Goal: Transaction & Acquisition: Purchase product/service

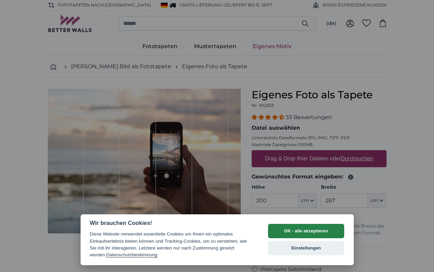
click at [322, 228] on button "OK - alle akzeptieren" at bounding box center [306, 231] width 76 height 14
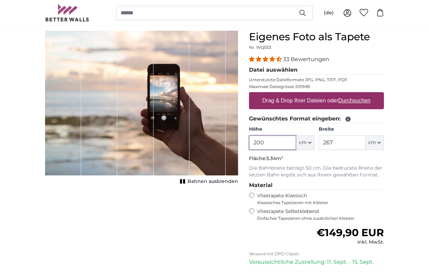
scroll to position [54, 0]
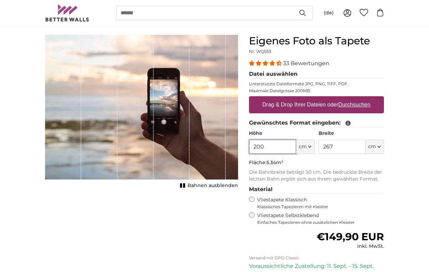
click at [283, 148] on input "200" at bounding box center [272, 147] width 47 height 14
drag, startPoint x: 283, startPoint y: 148, endPoint x: 233, endPoint y: 148, distance: 49.5
click at [233, 148] on product-detail "Abbrechen Bild zuschneiden Bahnen ausblenden Eigenes Foto als Tapete Nr. WQ553 …" at bounding box center [214, 183] width 349 height 318
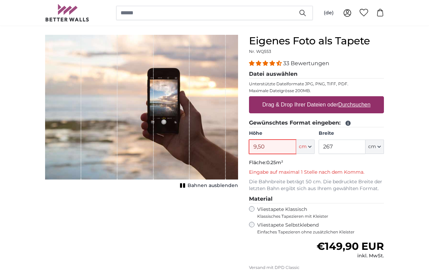
click at [259, 147] on input "9,50" at bounding box center [272, 147] width 47 height 14
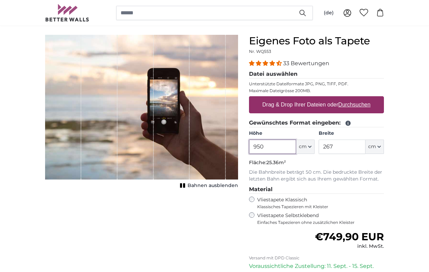
type input "950"
click at [338, 146] on input "267" at bounding box center [341, 147] width 47 height 14
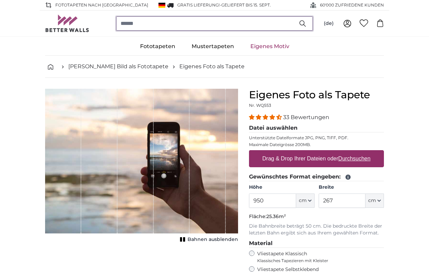
click at [133, 20] on input "search" at bounding box center [214, 23] width 197 height 14
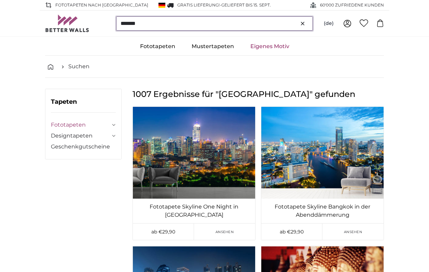
type input "*******"
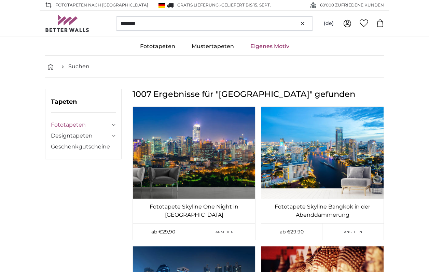
click at [88, 124] on link "Fototapeten" at bounding box center [80, 125] width 59 height 8
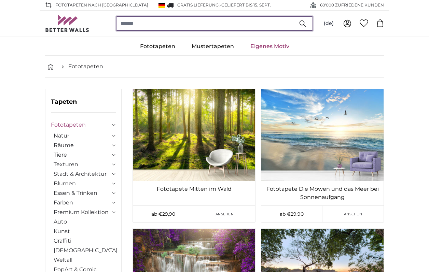
click at [173, 27] on input "search" at bounding box center [214, 23] width 197 height 14
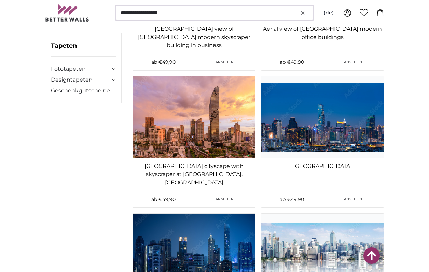
scroll to position [277, 0]
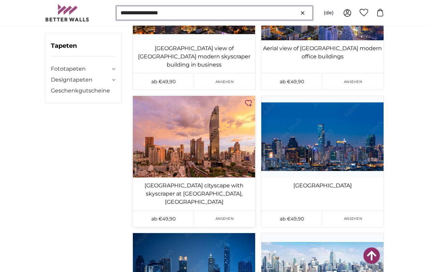
type input "**********"
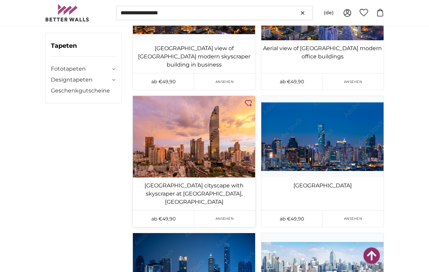
click at [195, 120] on img at bounding box center [194, 137] width 122 height 82
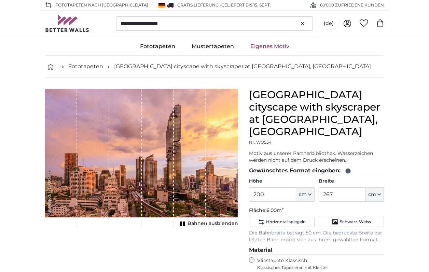
type input "300"
drag, startPoint x: 271, startPoint y: 183, endPoint x: 228, endPoint y: 174, distance: 43.8
click at [229, 174] on product-detail "Abbrechen Bild zuschneiden Bahnen ausblenden [GEOGRAPHIC_DATA] cityscape with s…" at bounding box center [214, 240] width 349 height 325
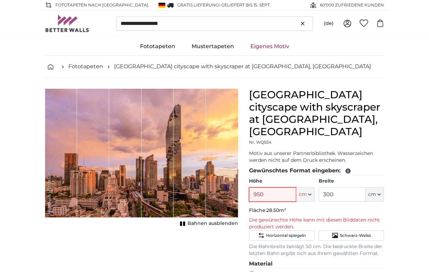
type input "950"
drag, startPoint x: 340, startPoint y: 182, endPoint x: 315, endPoint y: 182, distance: 24.6
click at [315, 182] on div "Höhe 950 ft cm Centimeter (cm) Inches (inch) Feet (ft. in.) Breite 300 ft cm Ce…" at bounding box center [316, 190] width 135 height 24
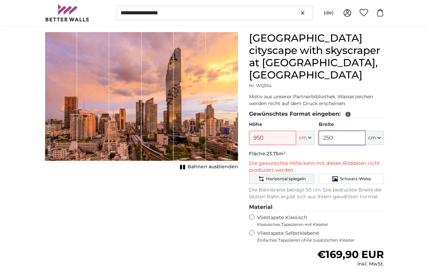
scroll to position [57, 0]
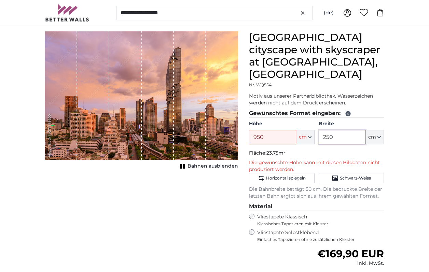
type input "250"
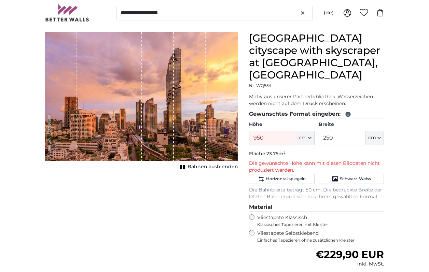
scroll to position [55, 0]
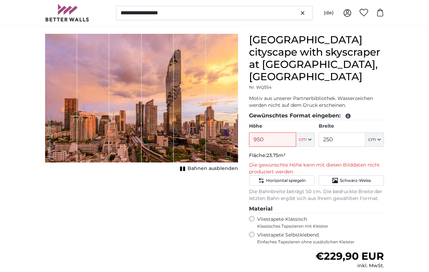
click at [184, 168] on icon "1 of 1" at bounding box center [182, 168] width 7 height 5
click at [183, 166] on button "Bahnen einblenden" at bounding box center [208, 169] width 60 height 10
click at [189, 141] on div "1 of 1" at bounding box center [190, 98] width 32 height 129
click at [160, 113] on div "1 of 1" at bounding box center [158, 98] width 32 height 129
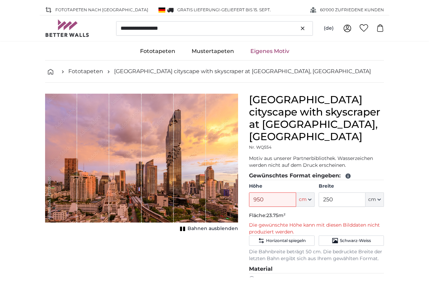
scroll to position [0, 0]
